Goal: Transaction & Acquisition: Purchase product/service

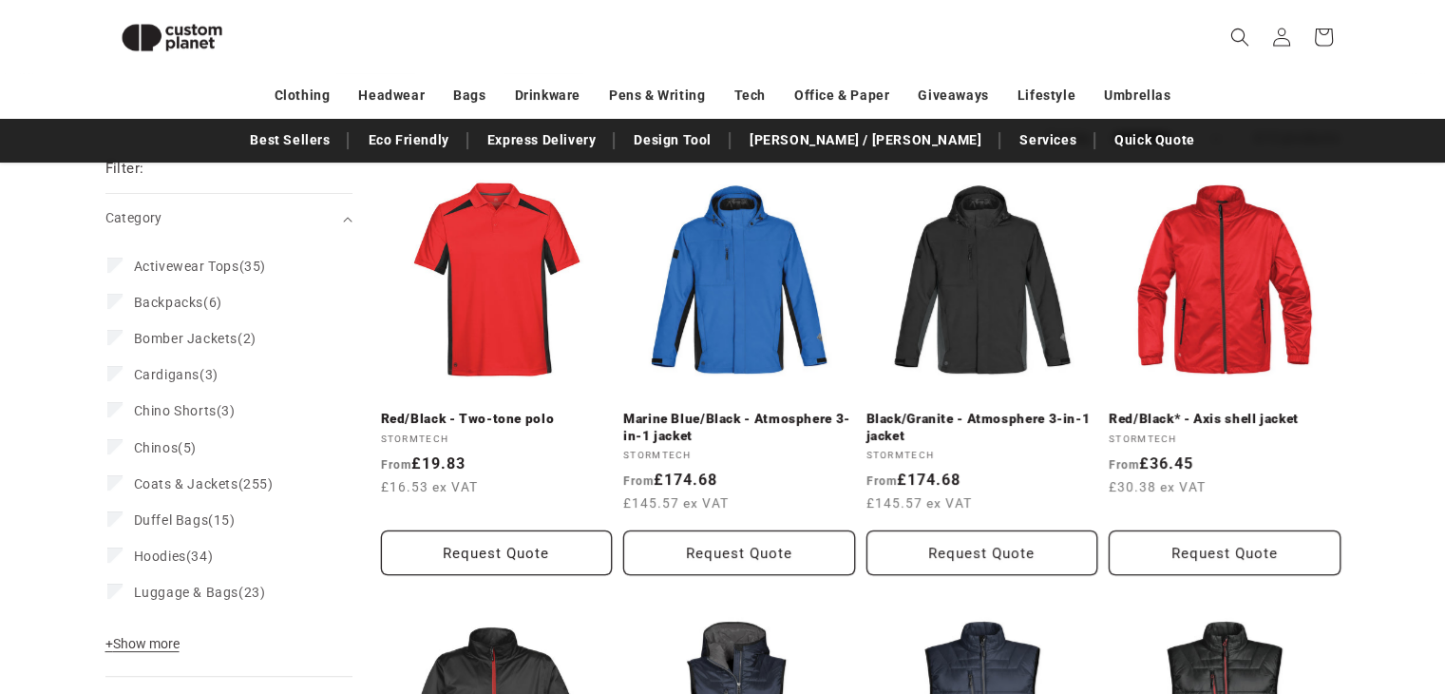
scroll to position [228, 0]
click at [144, 638] on span "+ Show more" at bounding box center [142, 642] width 74 height 15
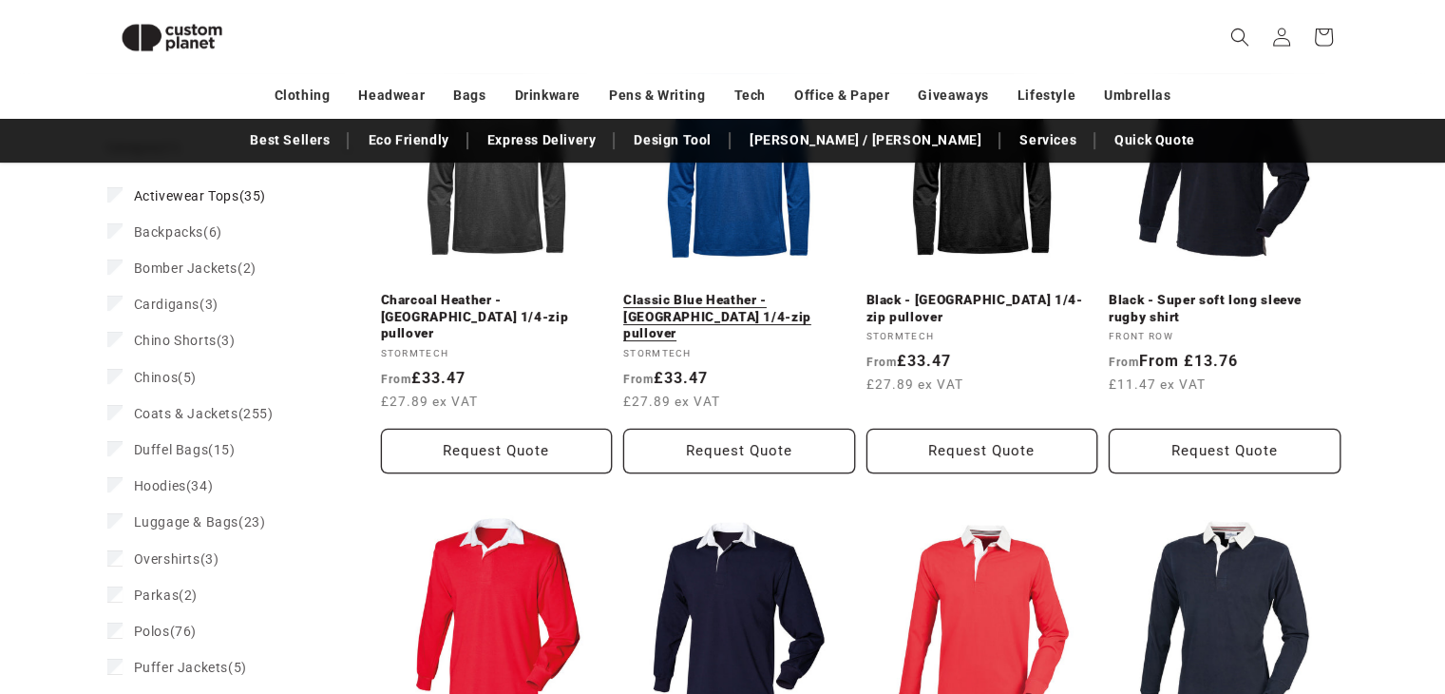
scroll to position [345, 0]
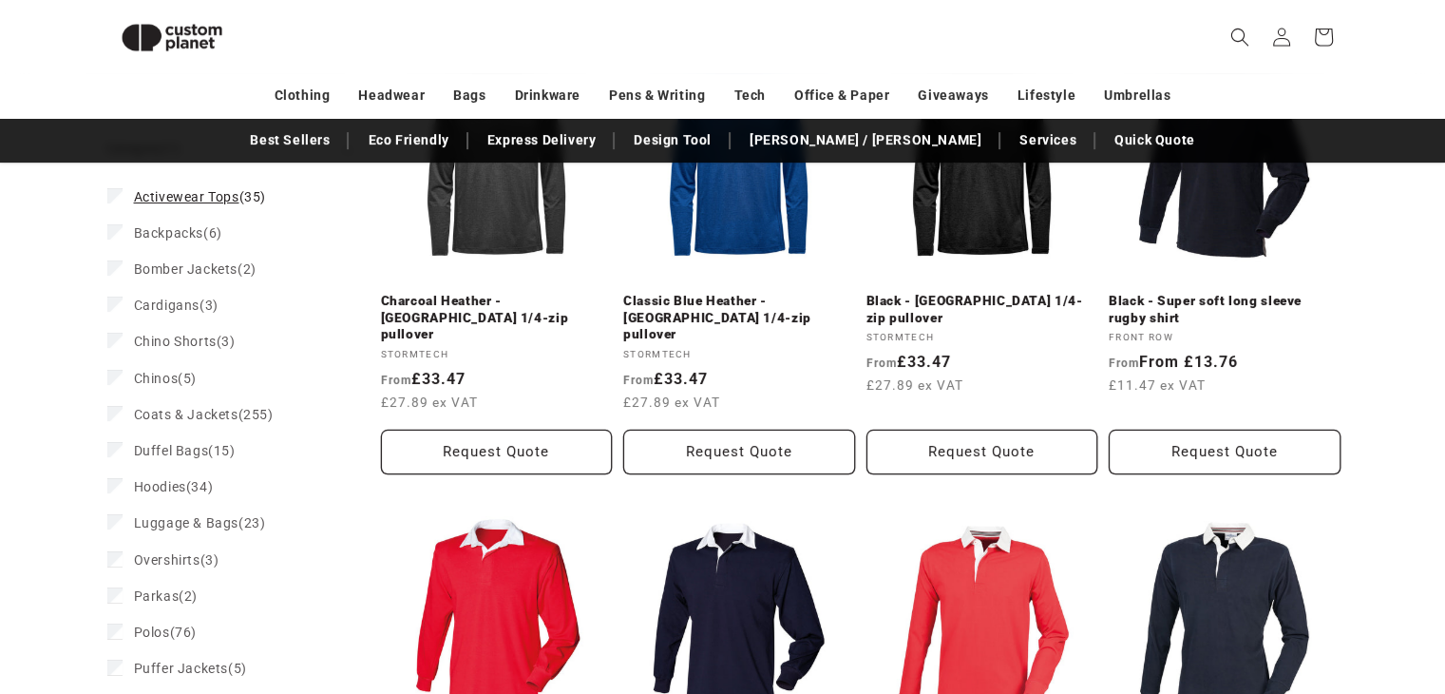
click at [114, 194] on icon at bounding box center [115, 195] width 10 height 7
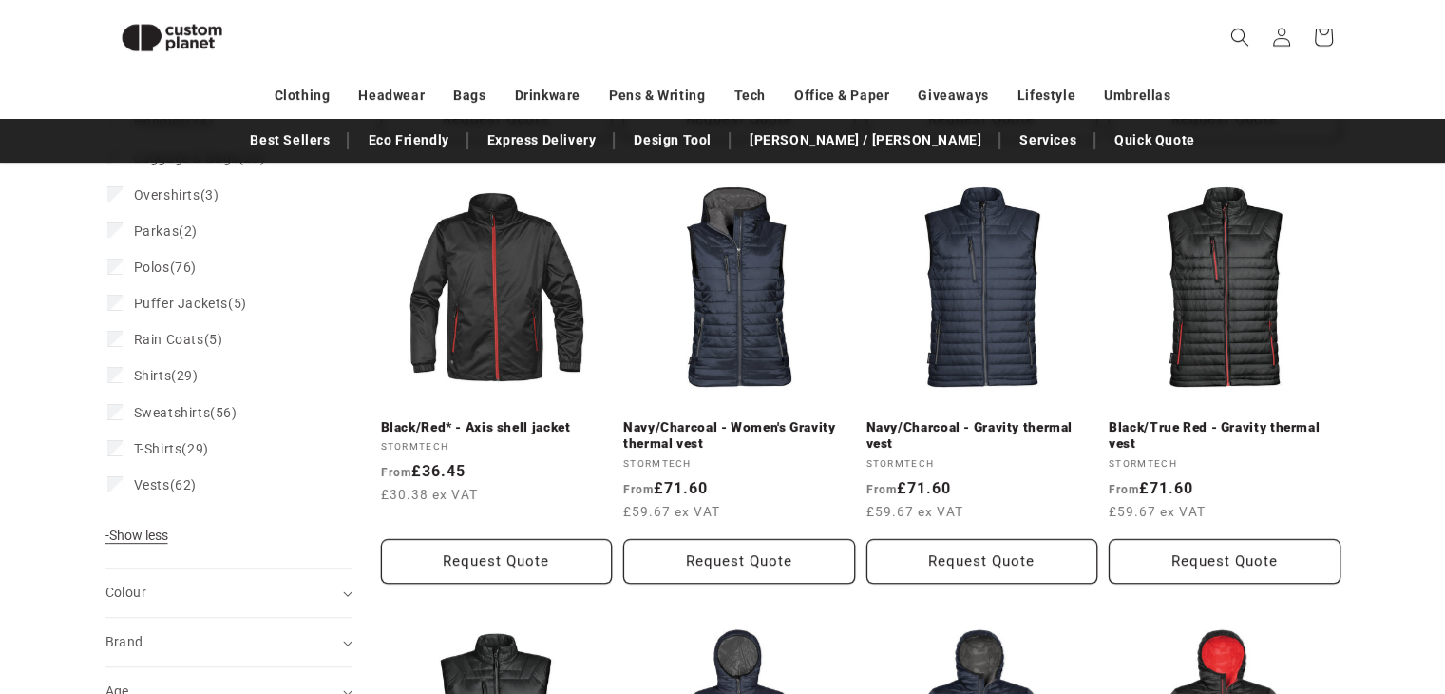
scroll to position [663, 0]
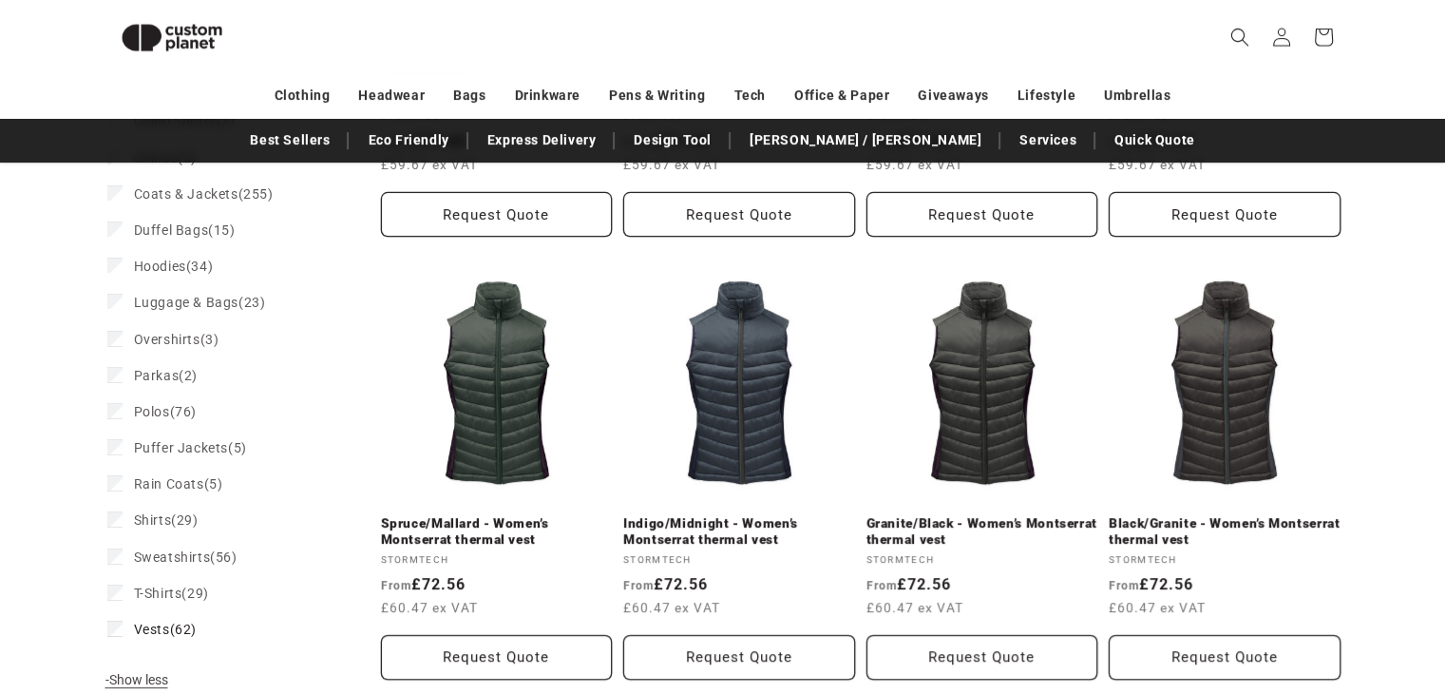
scroll to position [566, 0]
click at [117, 623] on icon at bounding box center [115, 626] width 10 height 7
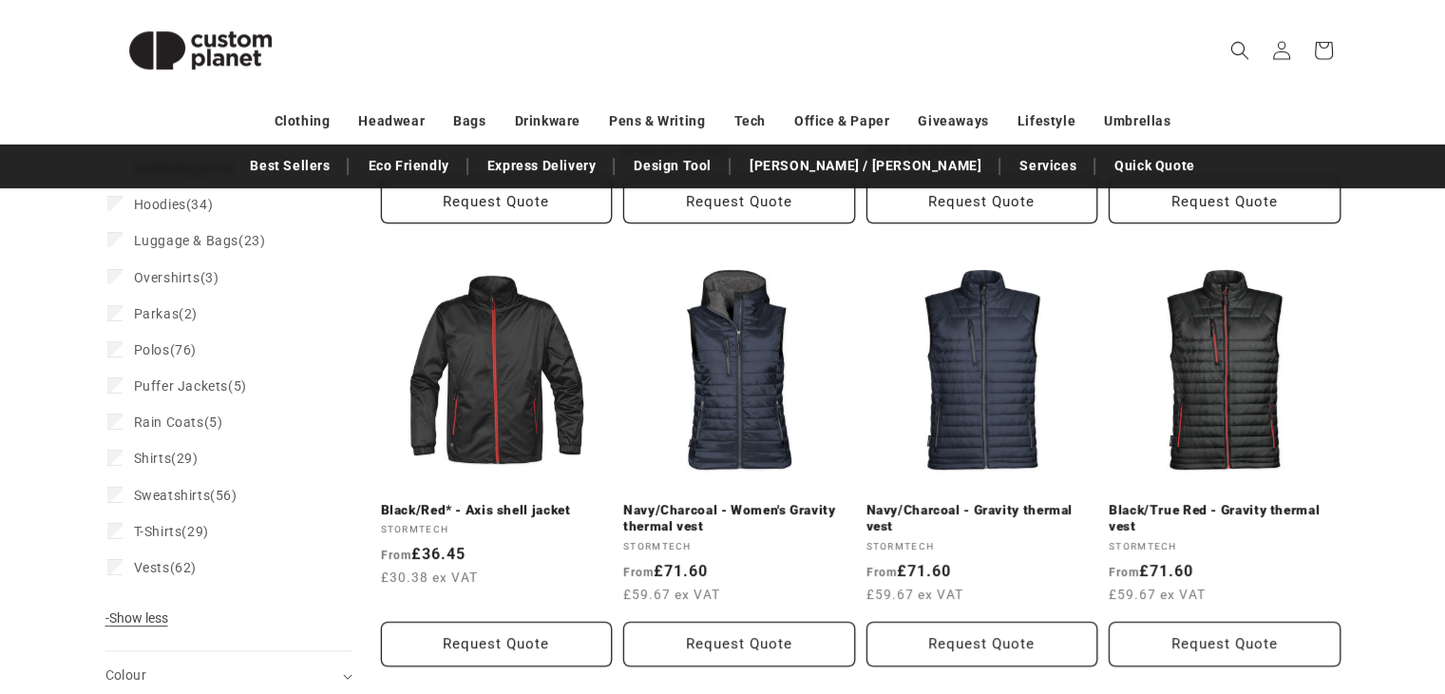
scroll to position [604, 0]
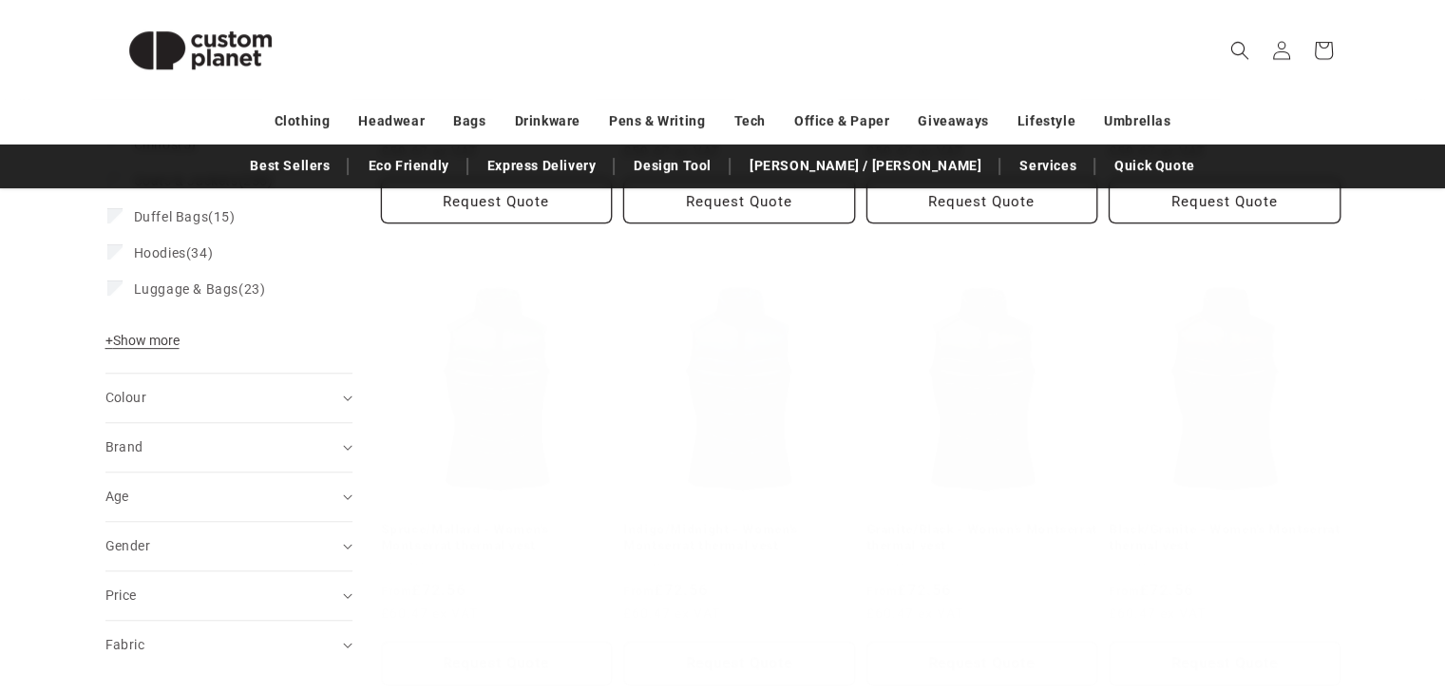
scroll to position [98, 0]
